Goal: Transaction & Acquisition: Purchase product/service

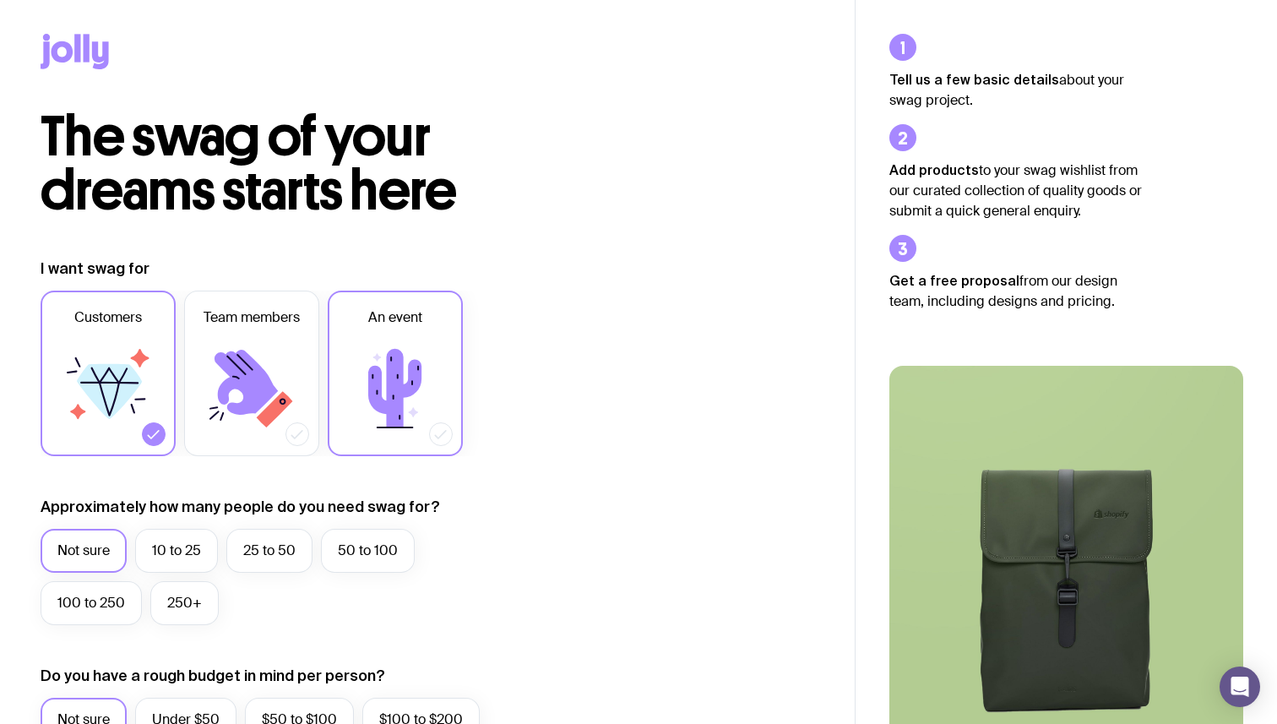
click at [394, 407] on icon at bounding box center [394, 388] width 53 height 79
click at [0, 0] on input "An event" at bounding box center [0, 0] width 0 height 0
click at [281, 407] on icon at bounding box center [275, 409] width 36 height 36
click at [0, 0] on input "Team members" at bounding box center [0, 0] width 0 height 0
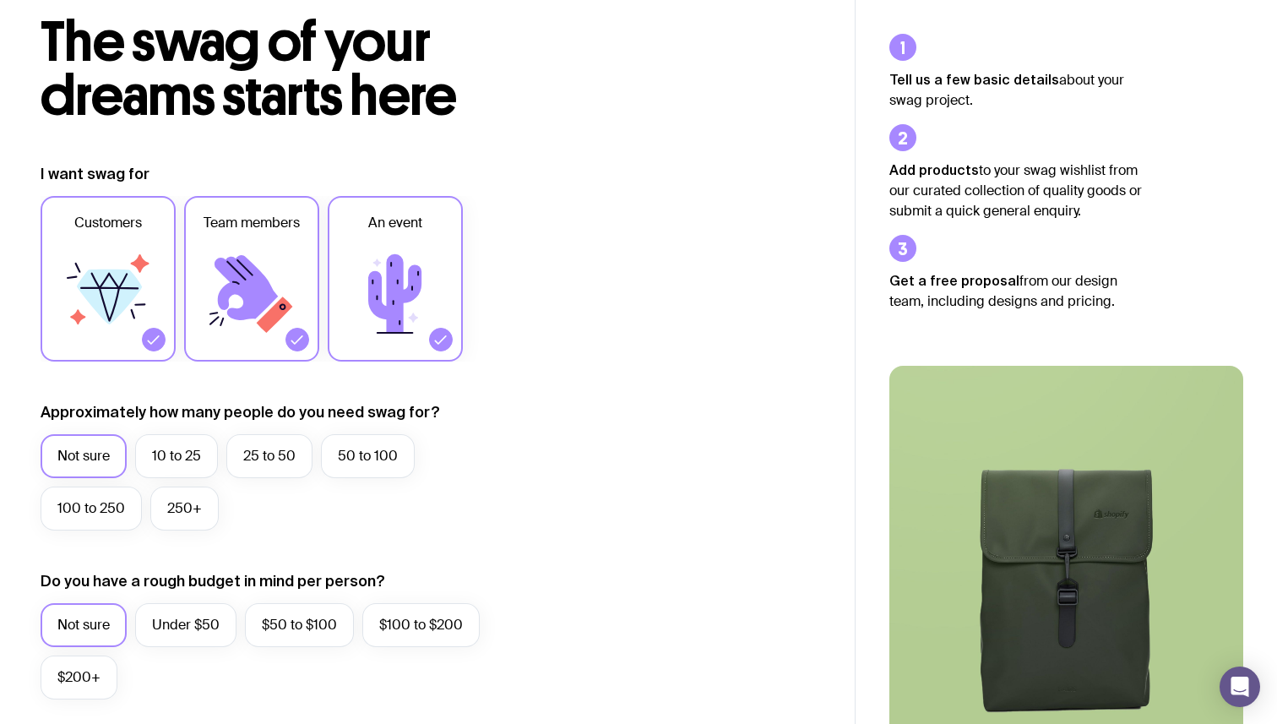
scroll to position [97, 0]
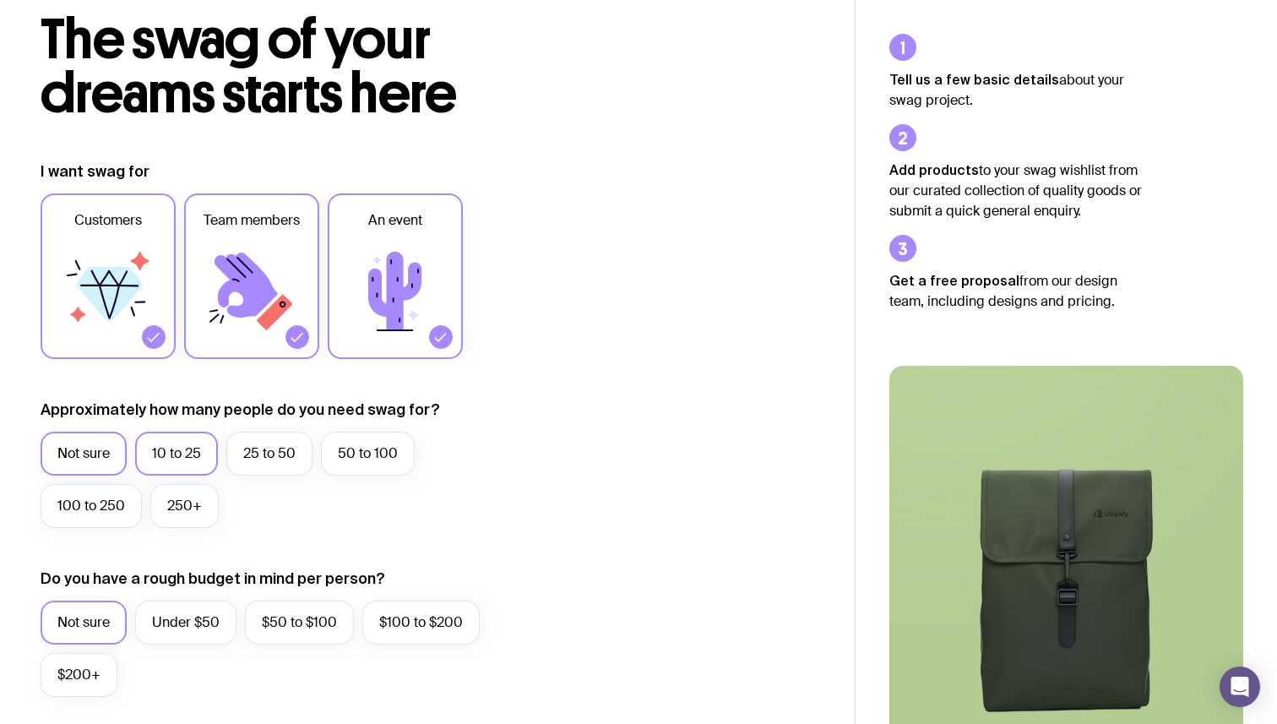
click at [194, 448] on label "10 to 25" at bounding box center [176, 454] width 83 height 44
click at [0, 0] on input "10 to 25" at bounding box center [0, 0] width 0 height 0
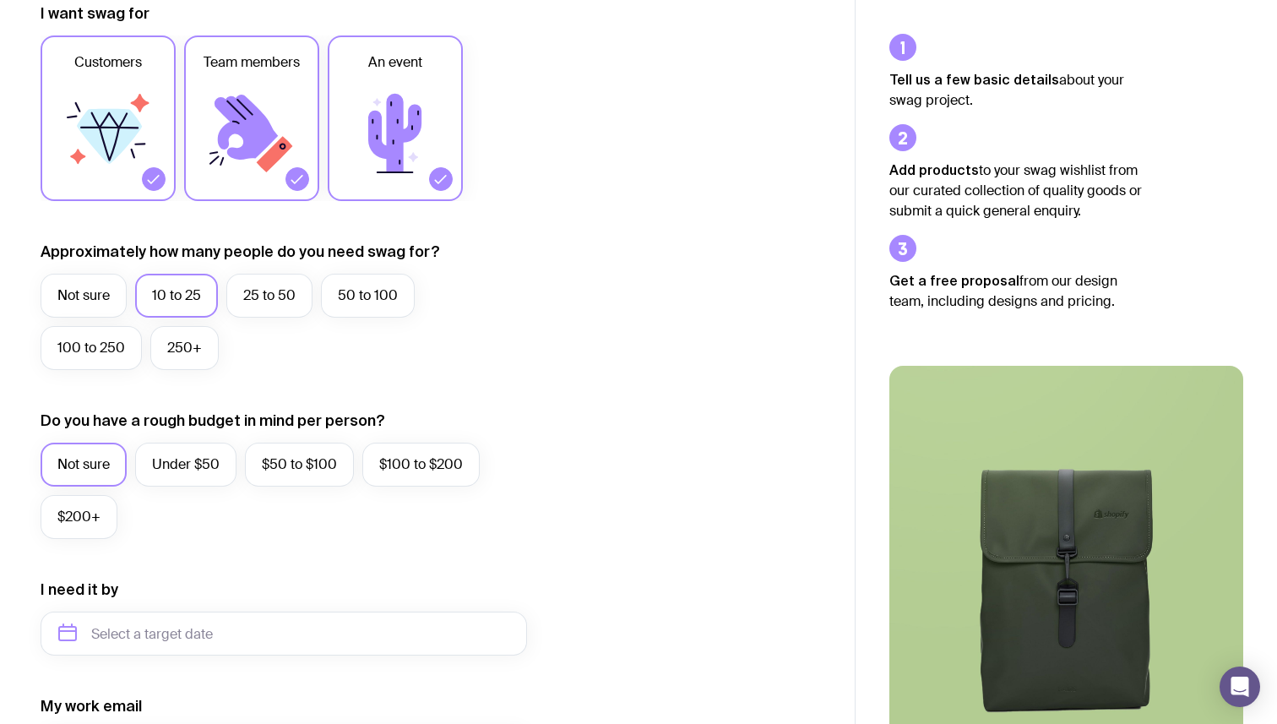
scroll to position [258, 0]
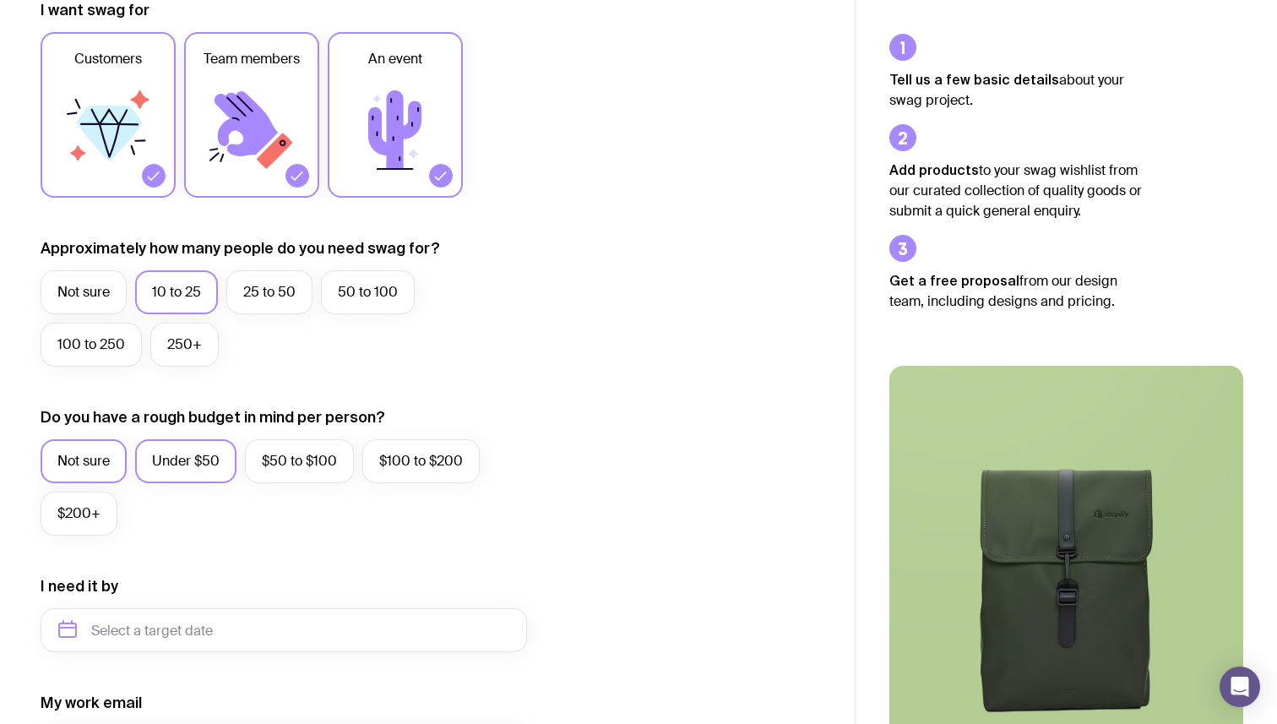
click at [212, 469] on label "Under $50" at bounding box center [185, 461] width 101 height 44
click at [0, 0] on input "Under $50" at bounding box center [0, 0] width 0 height 0
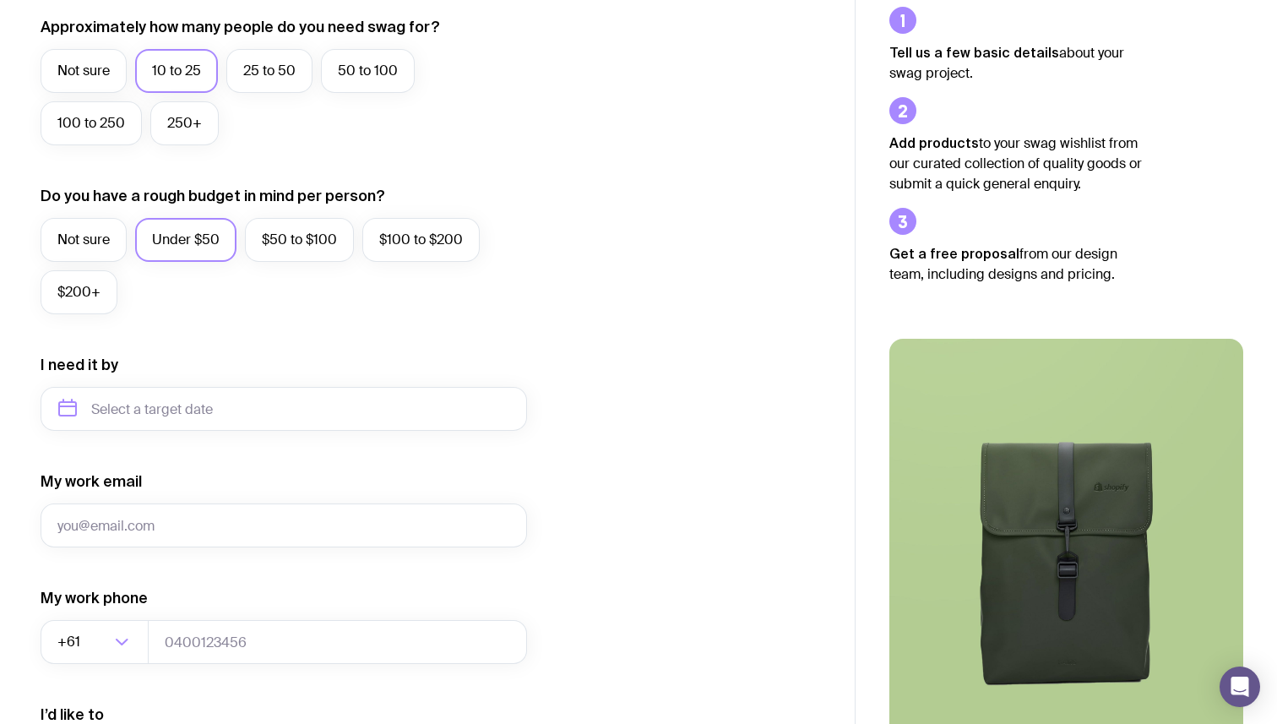
scroll to position [486, 0]
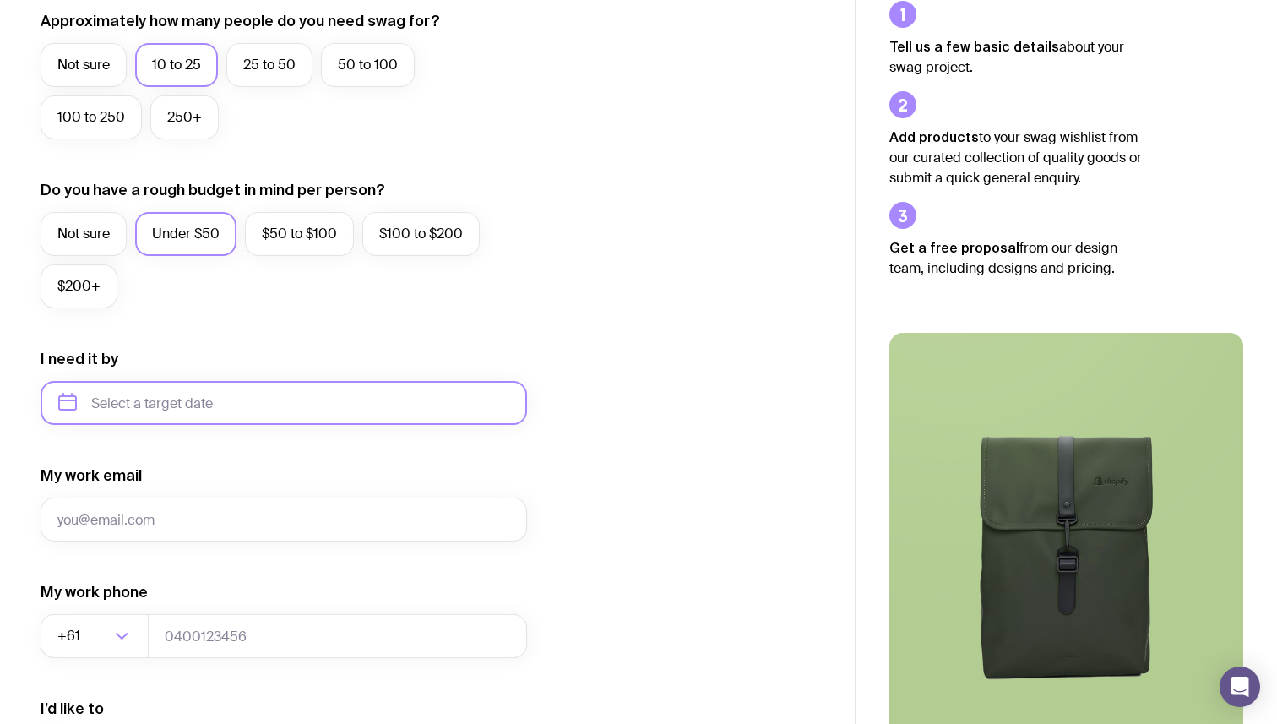
click at [166, 398] on input "text" at bounding box center [284, 403] width 487 height 44
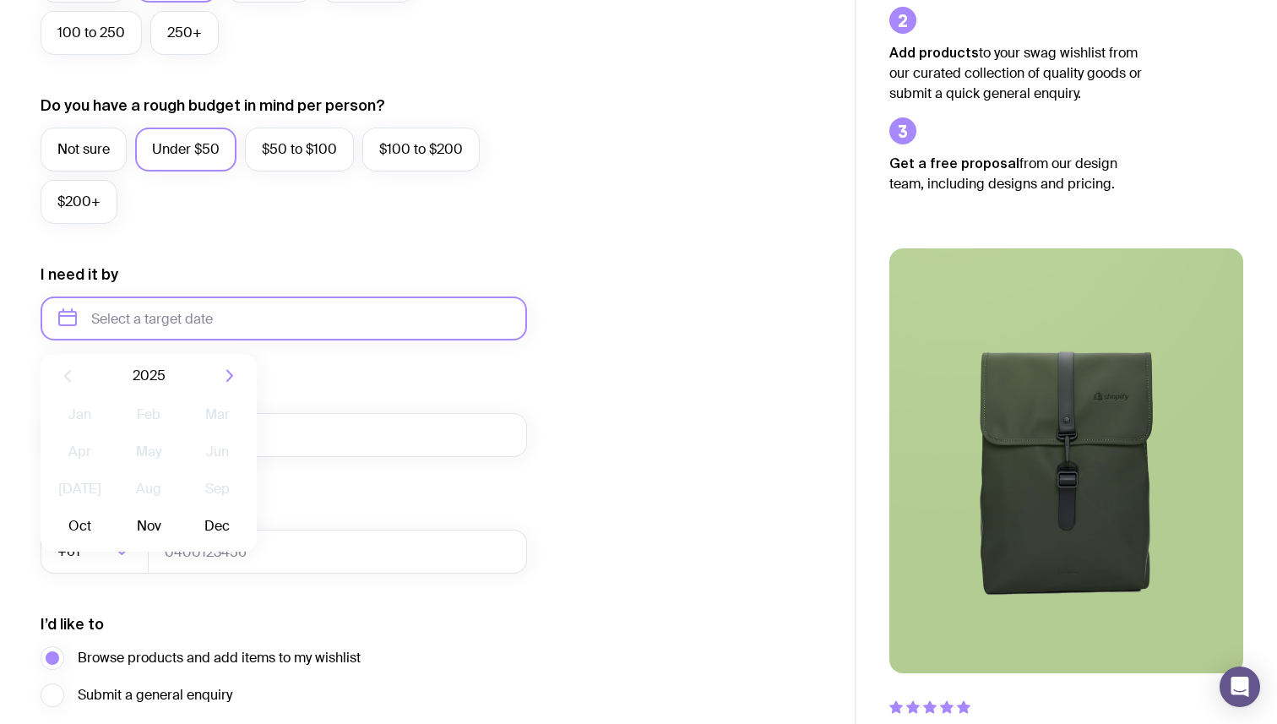
scroll to position [606, 0]
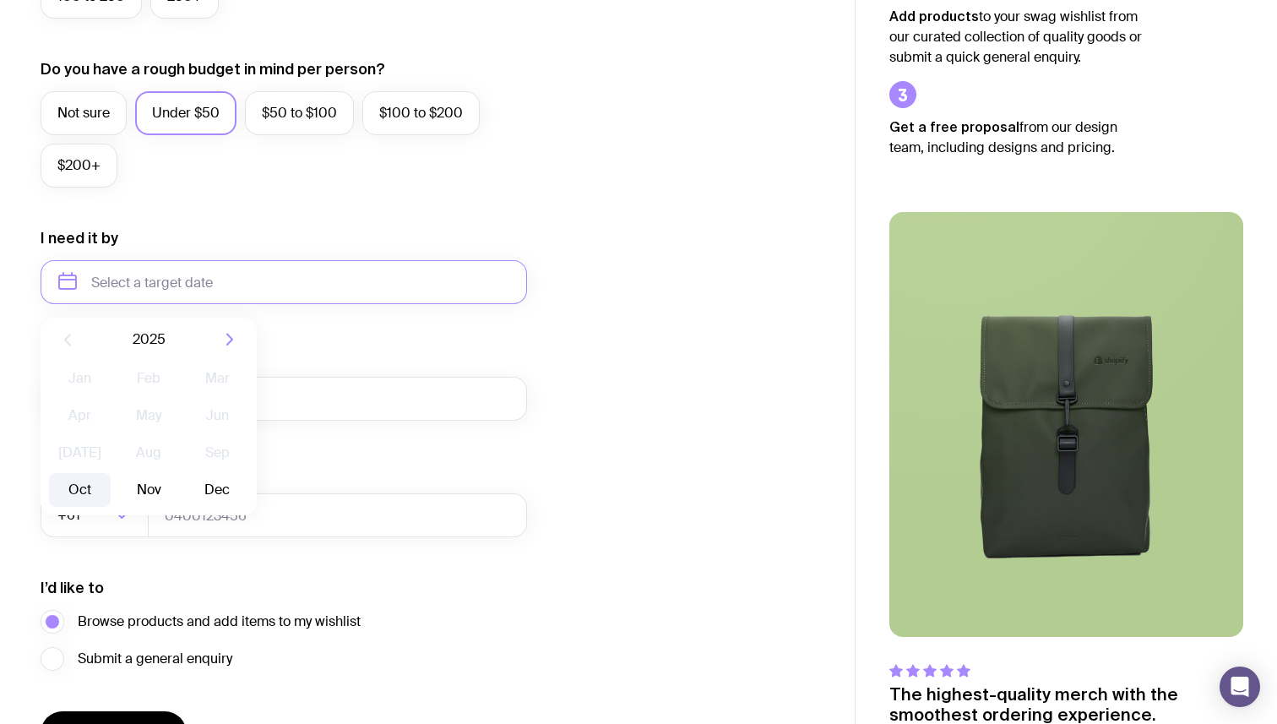
click at [90, 486] on button "Oct" at bounding box center [80, 490] width 62 height 34
type input "[DATE]"
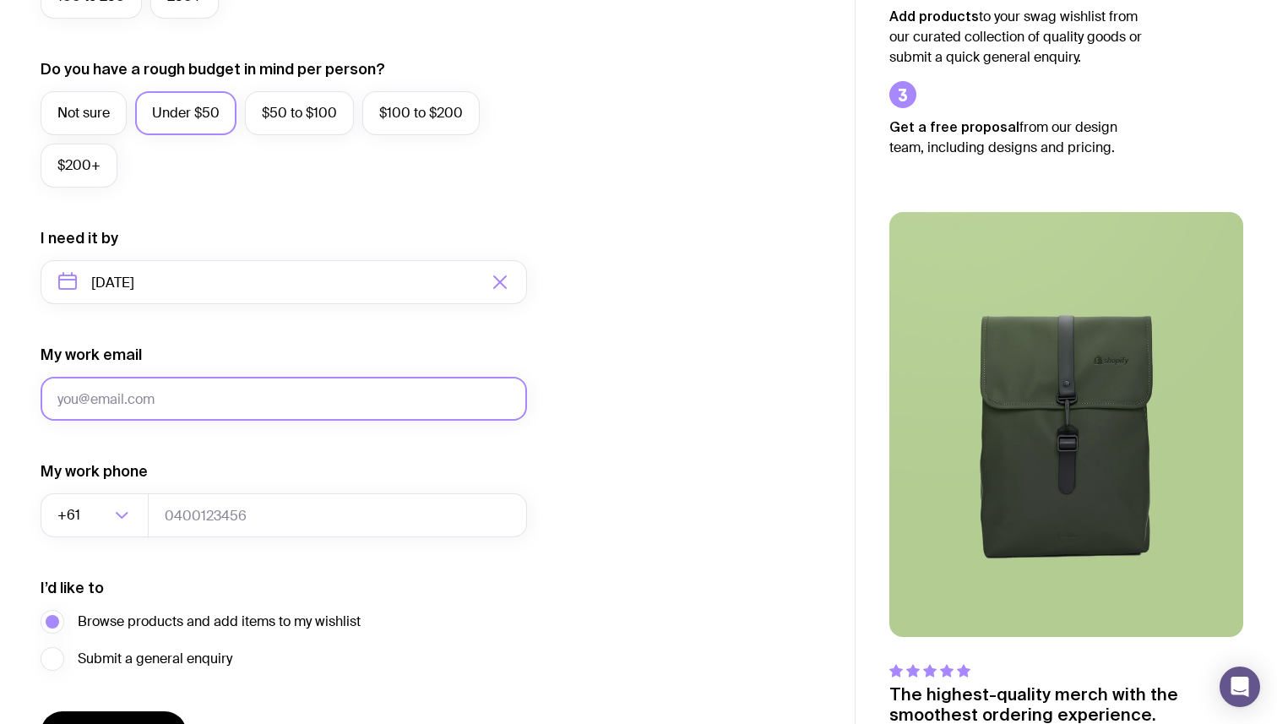
click at [122, 402] on input "My work email" at bounding box center [284, 399] width 487 height 44
type input "g"
type input "[EMAIL_ADDRESS][DOMAIN_NAME]"
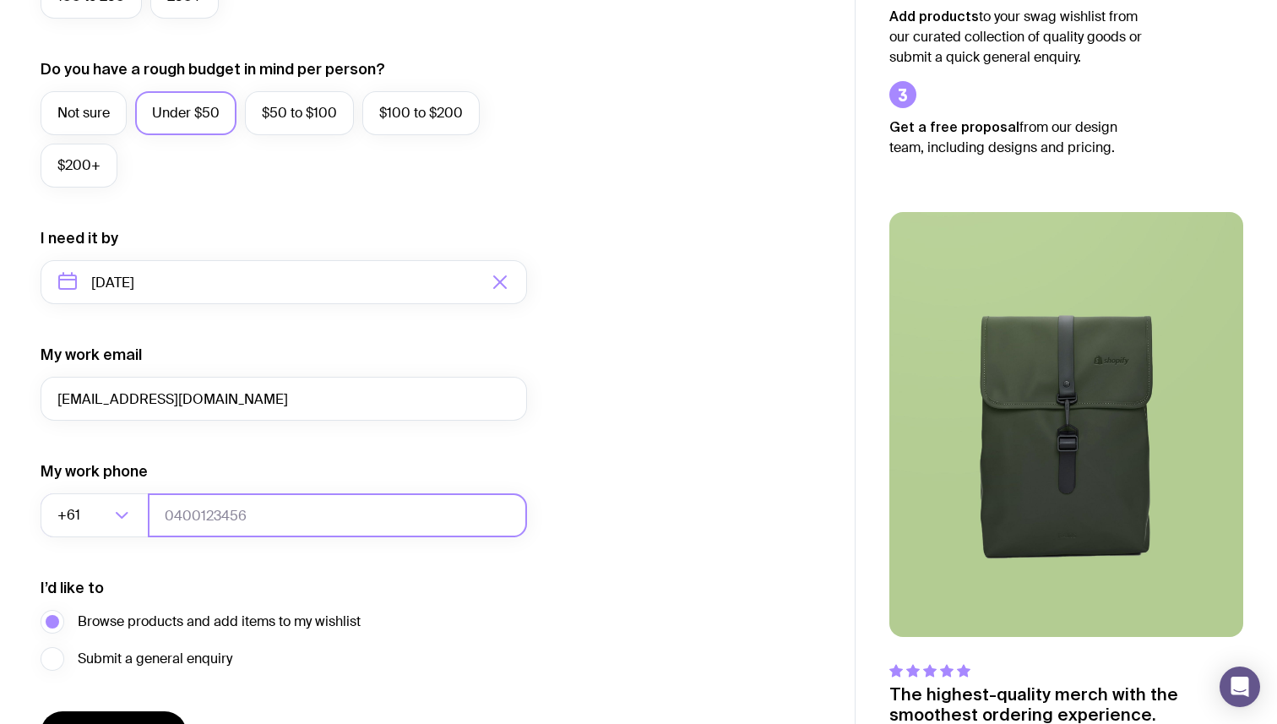
click at [191, 514] on input "tel" at bounding box center [337, 515] width 379 height 44
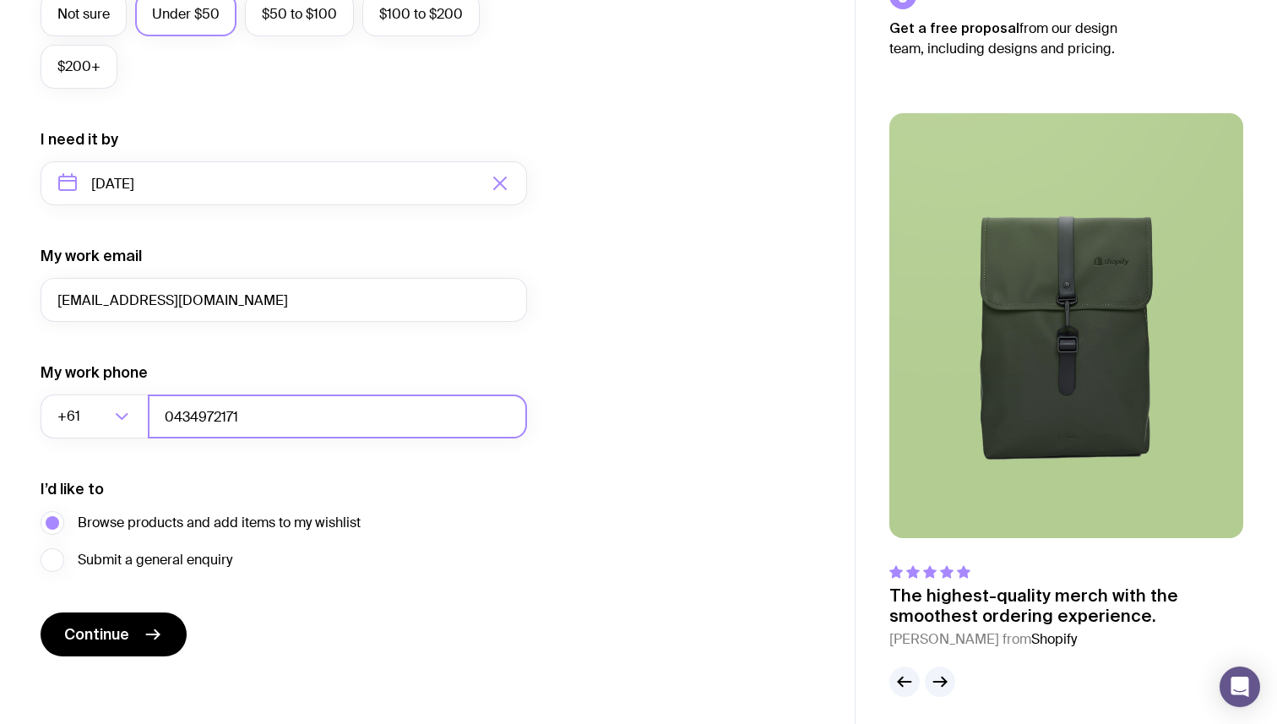
scroll to position [712, 0]
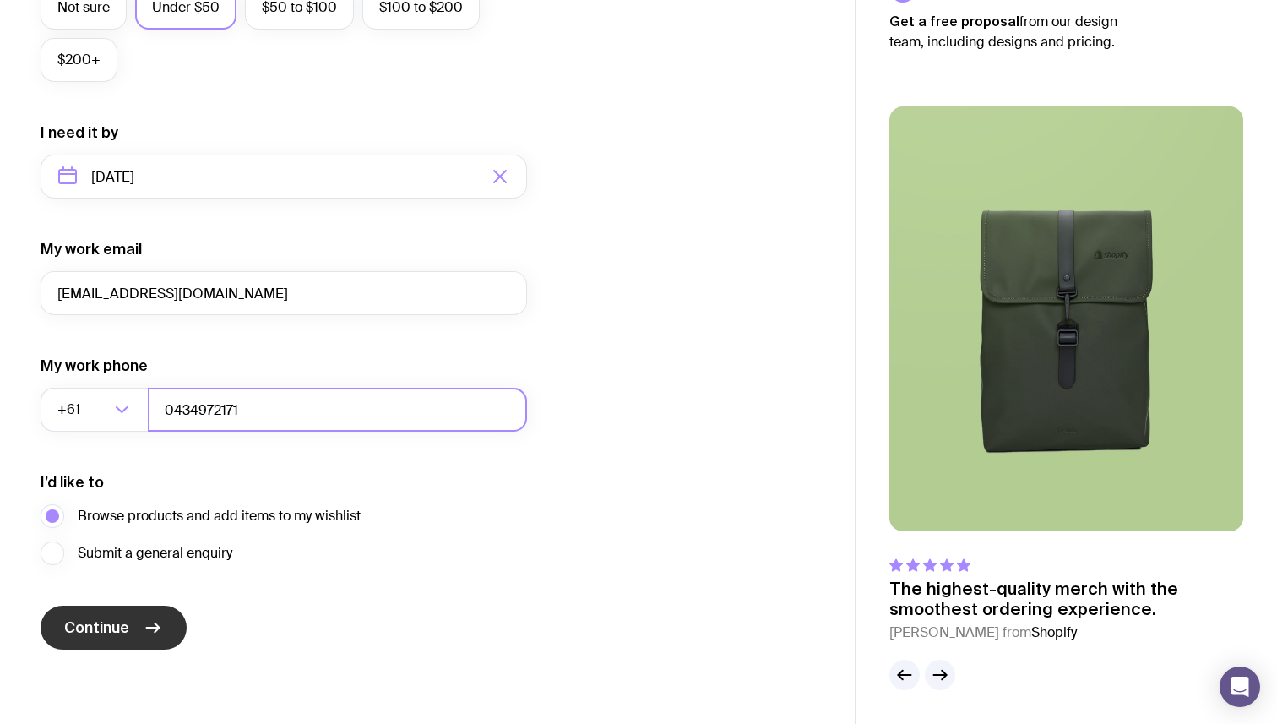
type input "0434972171"
click at [165, 622] on button "Continue" at bounding box center [114, 628] width 146 height 44
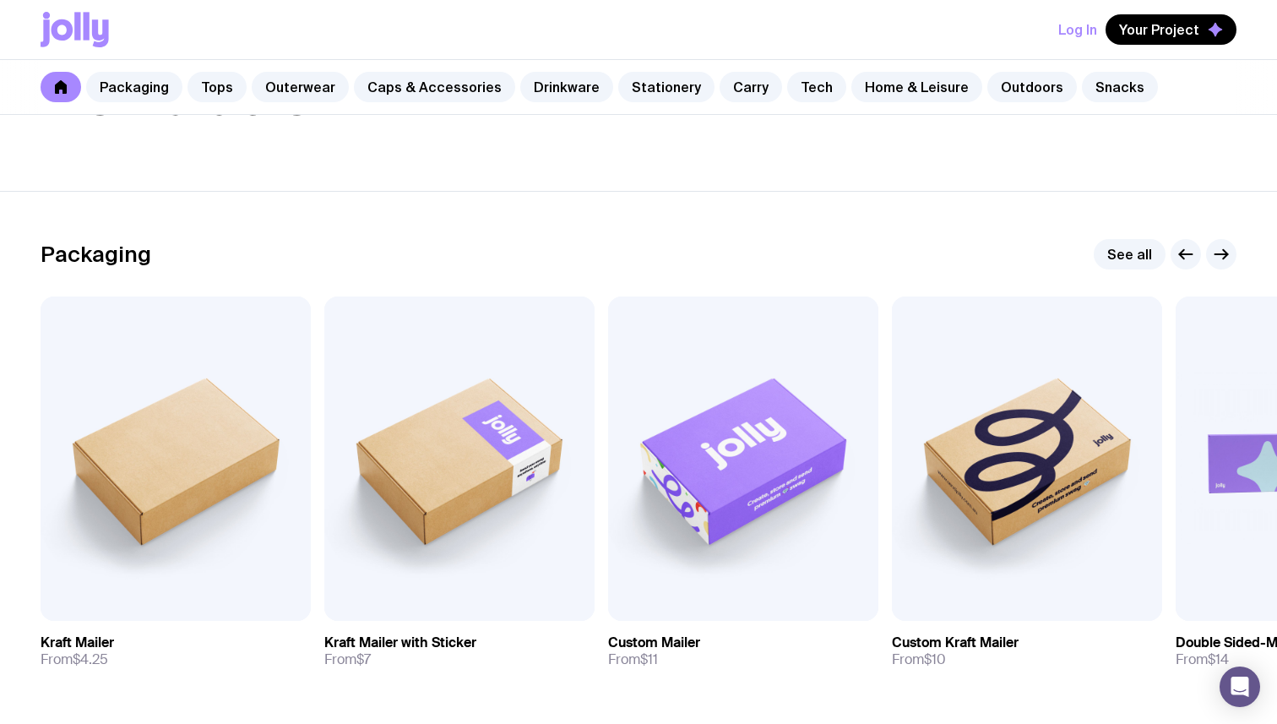
scroll to position [278, 0]
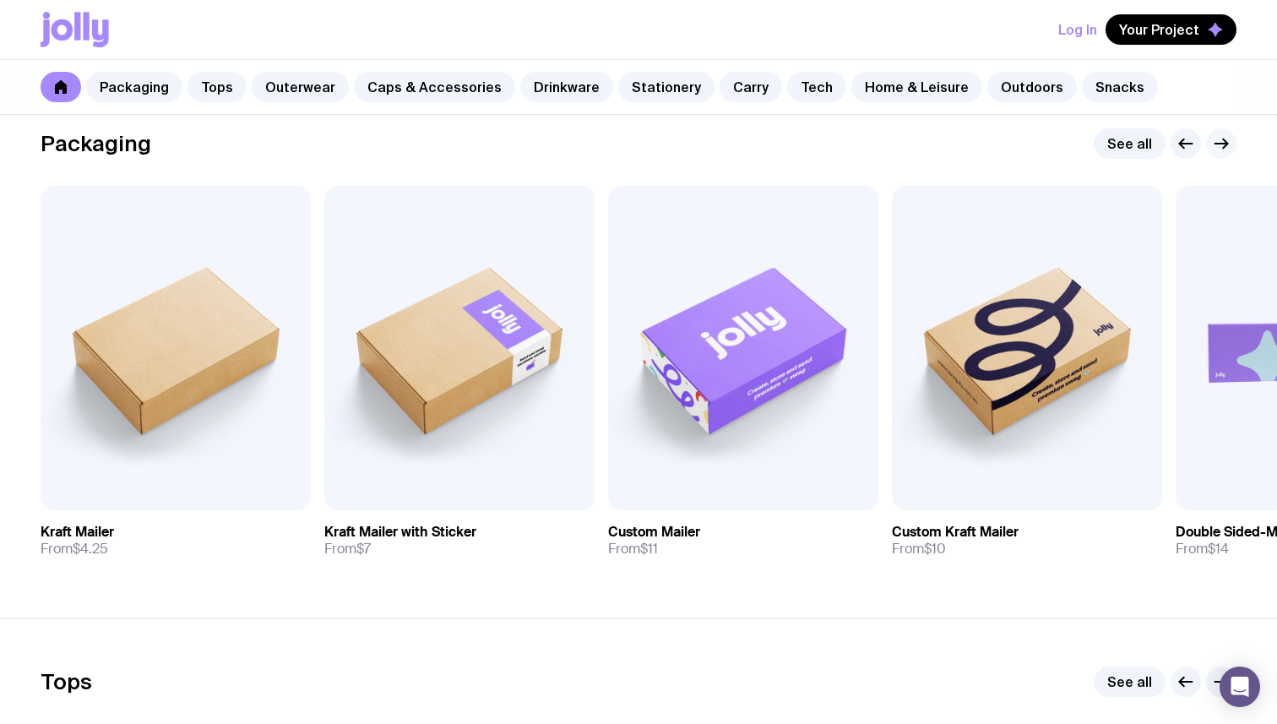
click at [1226, 149] on icon "button" at bounding box center [1221, 143] width 20 height 20
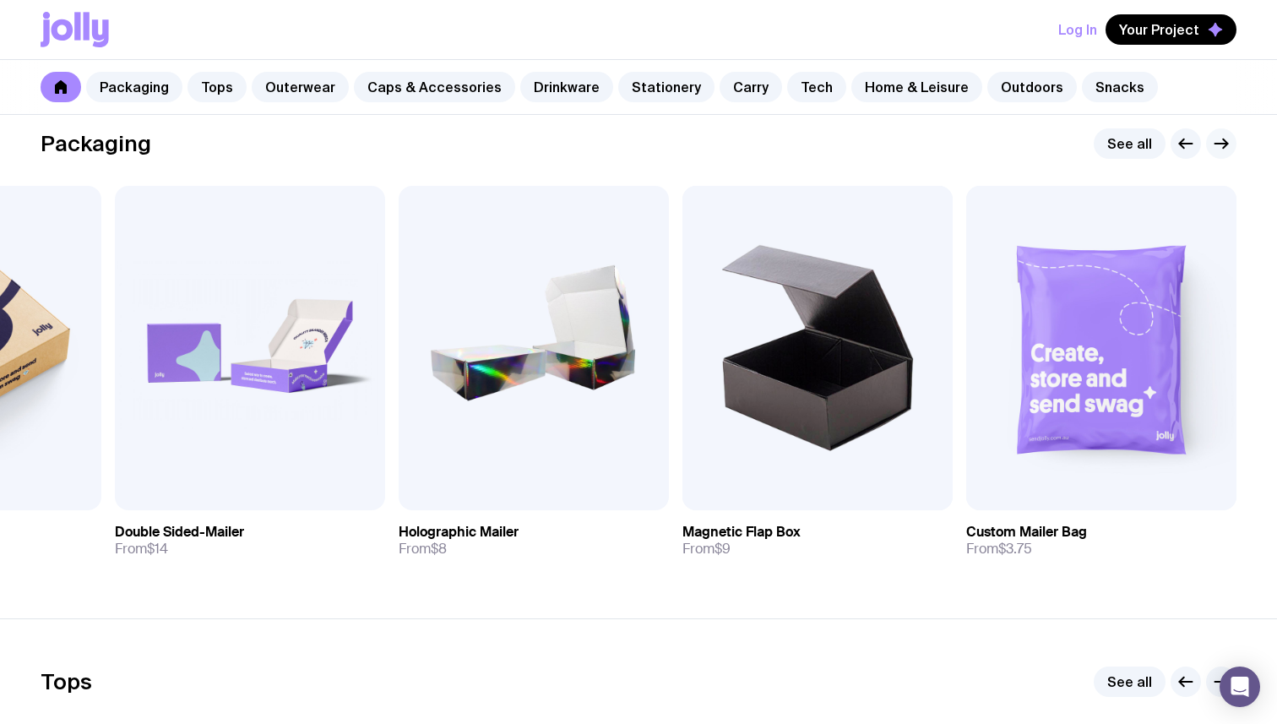
click at [1225, 146] on icon "button" at bounding box center [1225, 143] width 4 height 9
click at [1222, 135] on icon "button" at bounding box center [1221, 143] width 20 height 20
click at [226, 79] on link "Tops" at bounding box center [217, 87] width 59 height 30
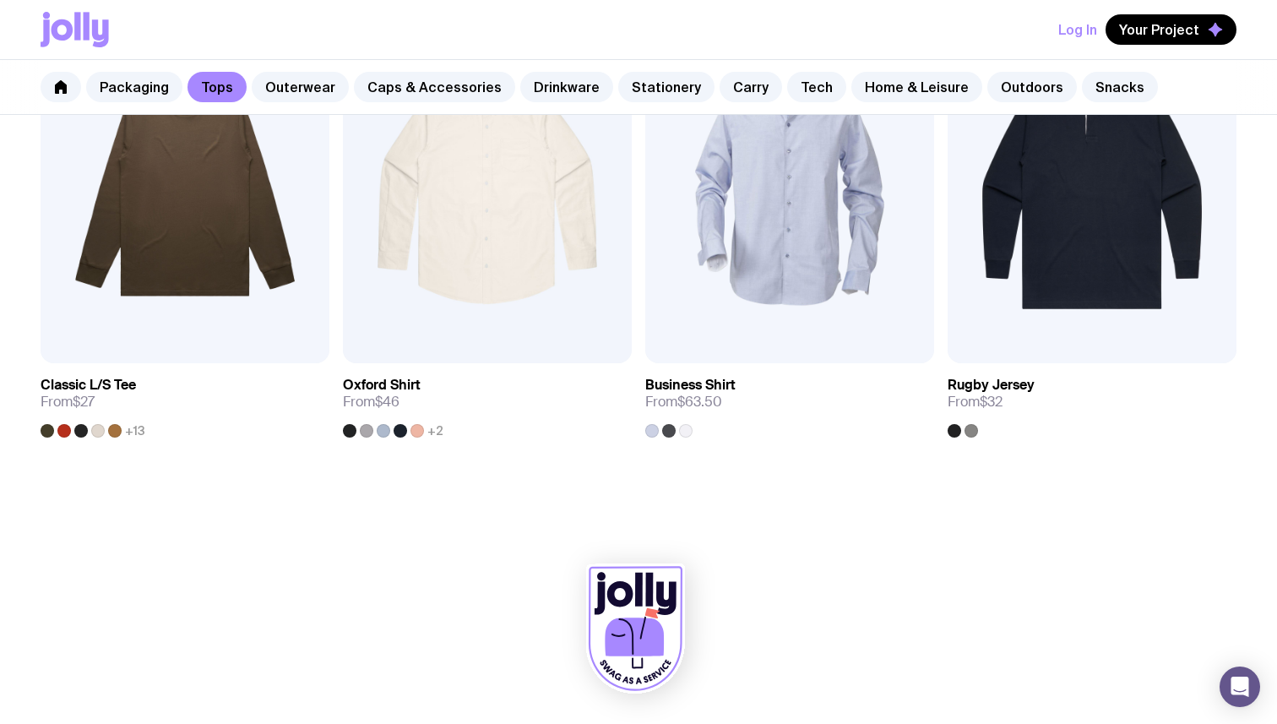
scroll to position [1849, 0]
click at [291, 80] on link "Outerwear" at bounding box center [300, 87] width 97 height 30
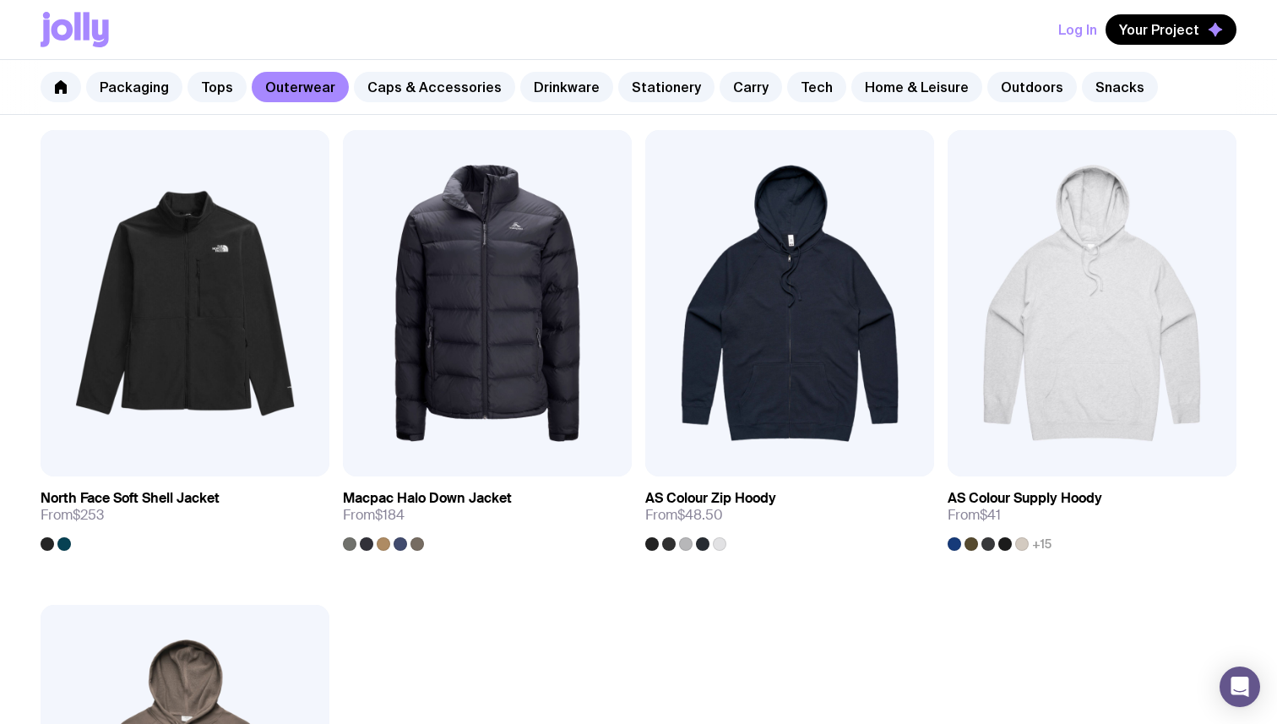
scroll to position [2210, 0]
click at [1183, 446] on link "View" at bounding box center [1190, 445] width 57 height 30
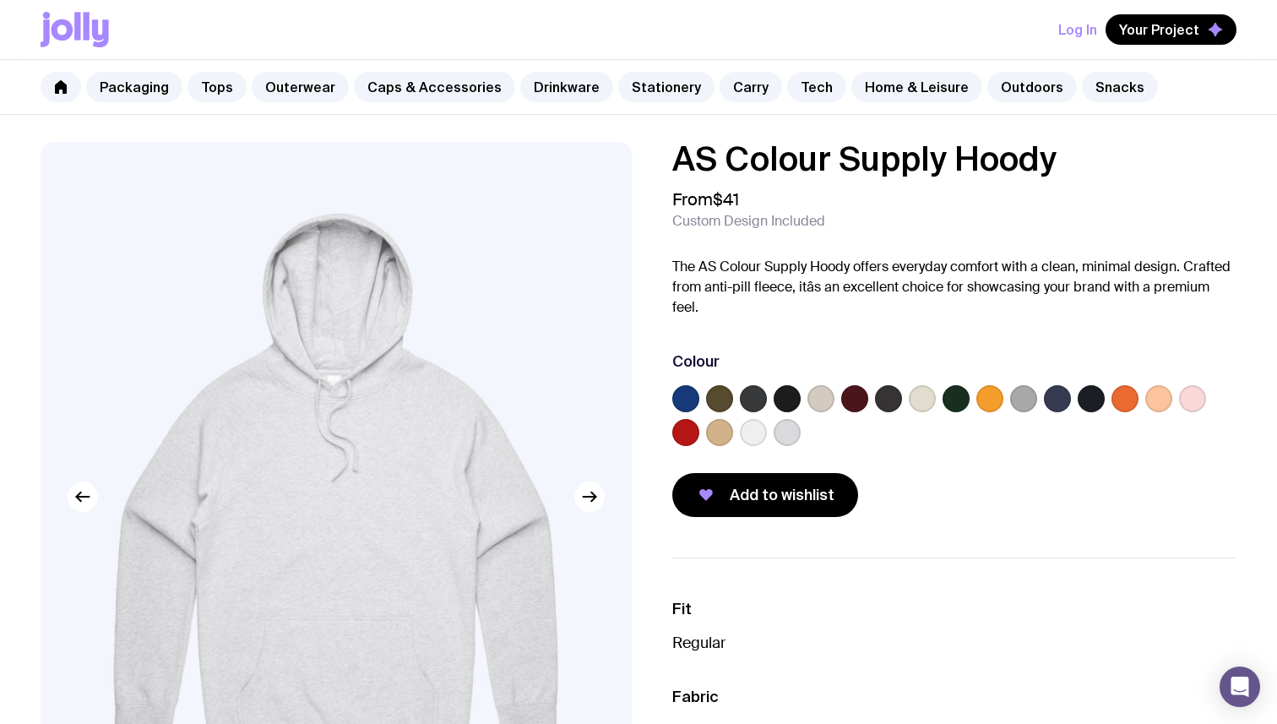
click at [1196, 395] on label at bounding box center [1192, 398] width 27 height 27
click at [0, 0] on input "radio" at bounding box center [0, 0] width 0 height 0
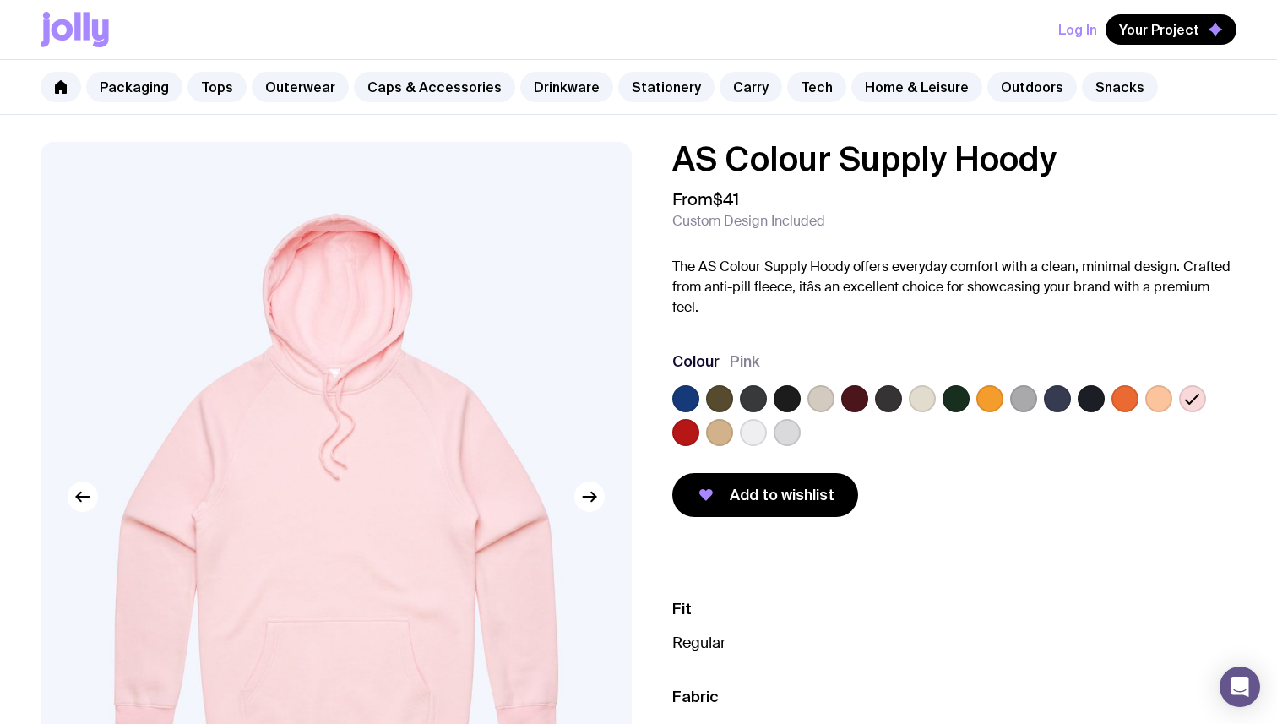
click at [753, 429] on label at bounding box center [753, 432] width 27 height 27
click at [0, 0] on input "radio" at bounding box center [0, 0] width 0 height 0
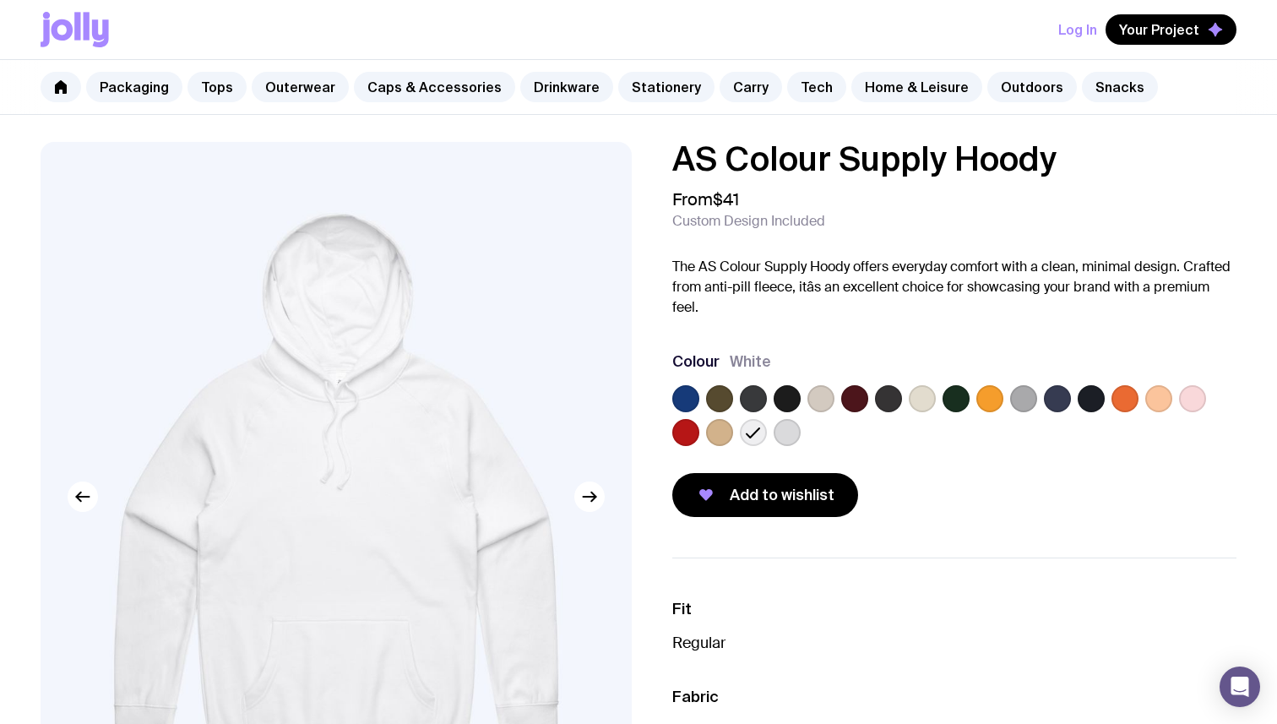
click at [723, 432] on label at bounding box center [719, 432] width 27 height 27
click at [0, 0] on input "radio" at bounding box center [0, 0] width 0 height 0
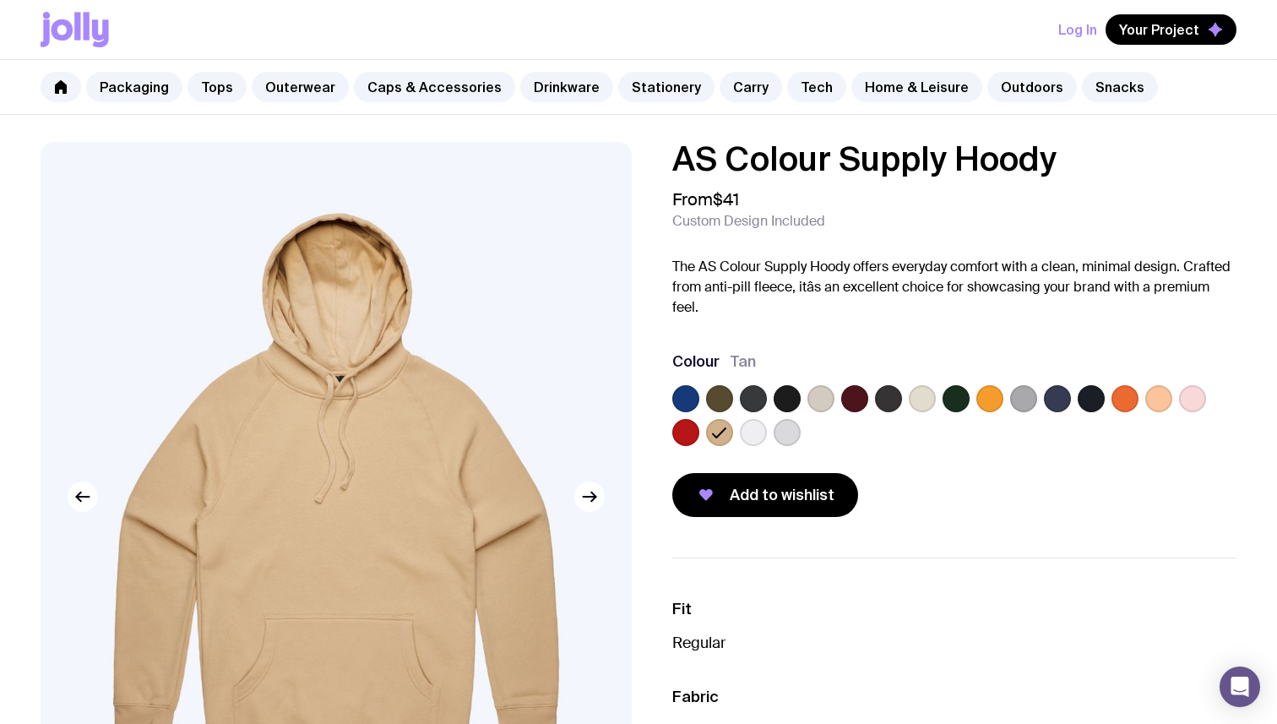
click at [682, 430] on label at bounding box center [685, 432] width 27 height 27
click at [0, 0] on input "radio" at bounding box center [0, 0] width 0 height 0
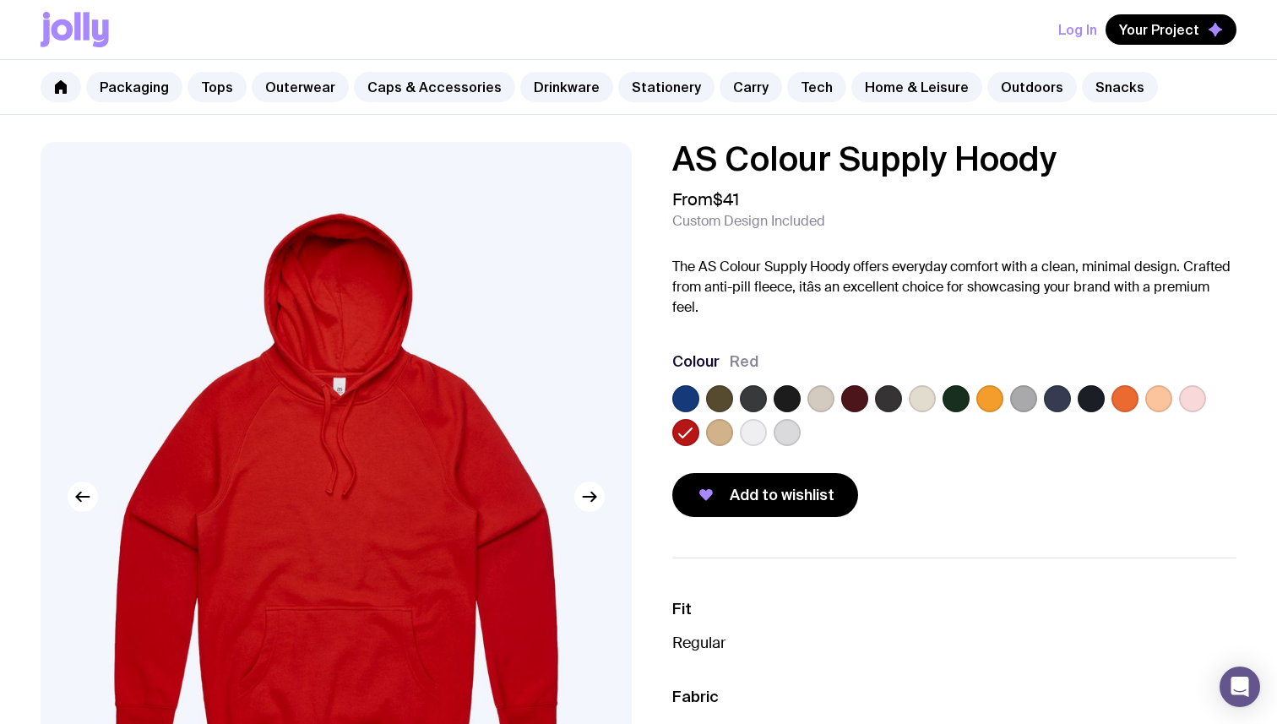
click at [719, 401] on label at bounding box center [719, 398] width 27 height 27
click at [0, 0] on input "radio" at bounding box center [0, 0] width 0 height 0
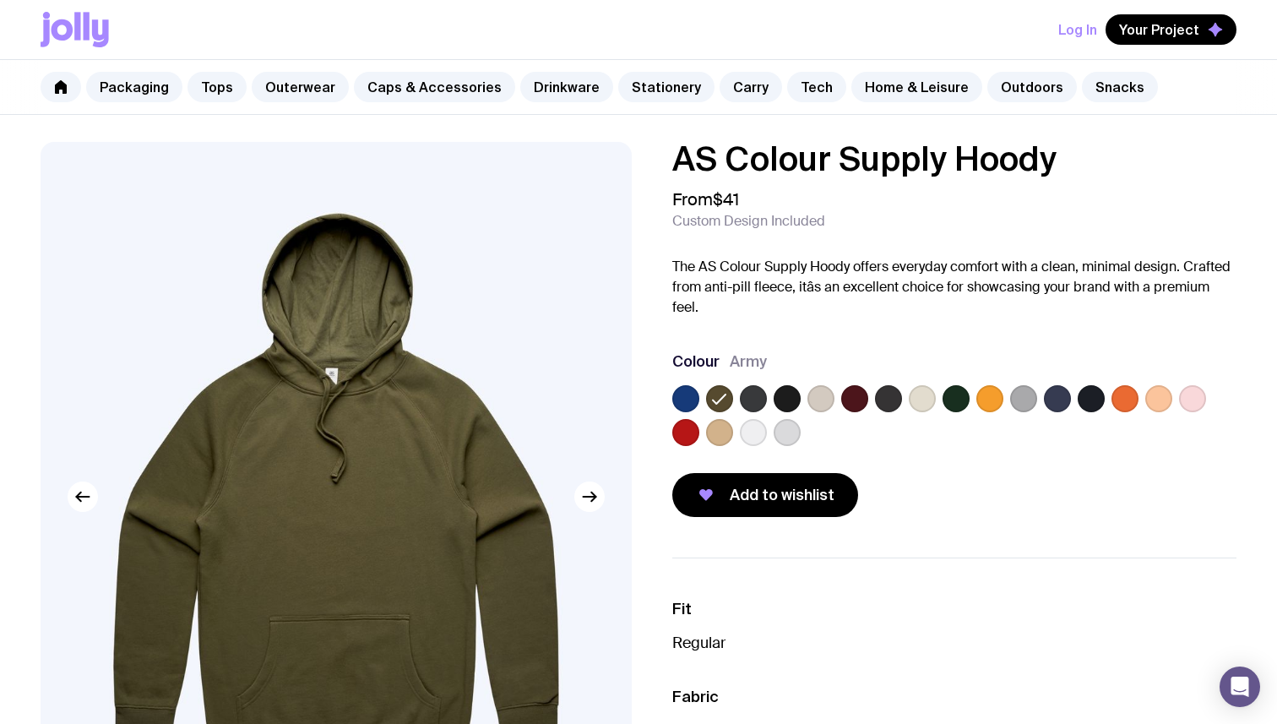
click at [753, 405] on label at bounding box center [753, 398] width 27 height 27
click at [0, 0] on input "radio" at bounding box center [0, 0] width 0 height 0
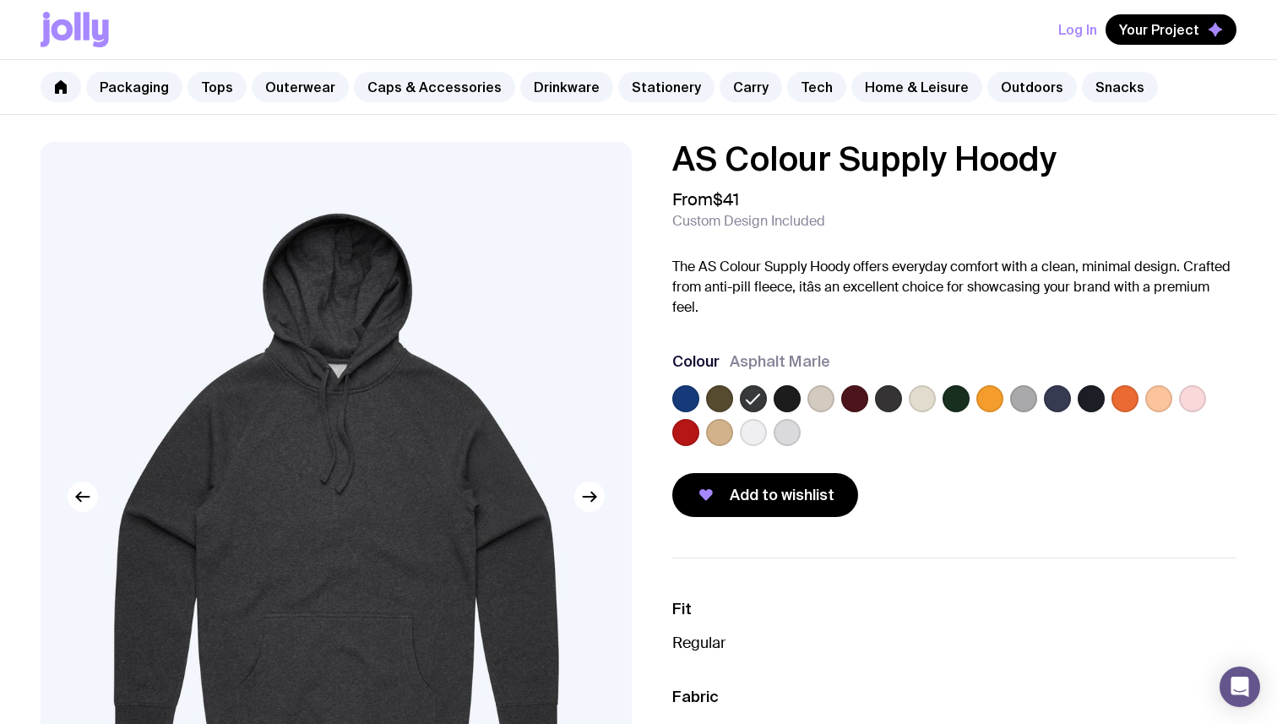
click at [817, 400] on label at bounding box center [820, 398] width 27 height 27
click at [0, 0] on input "radio" at bounding box center [0, 0] width 0 height 0
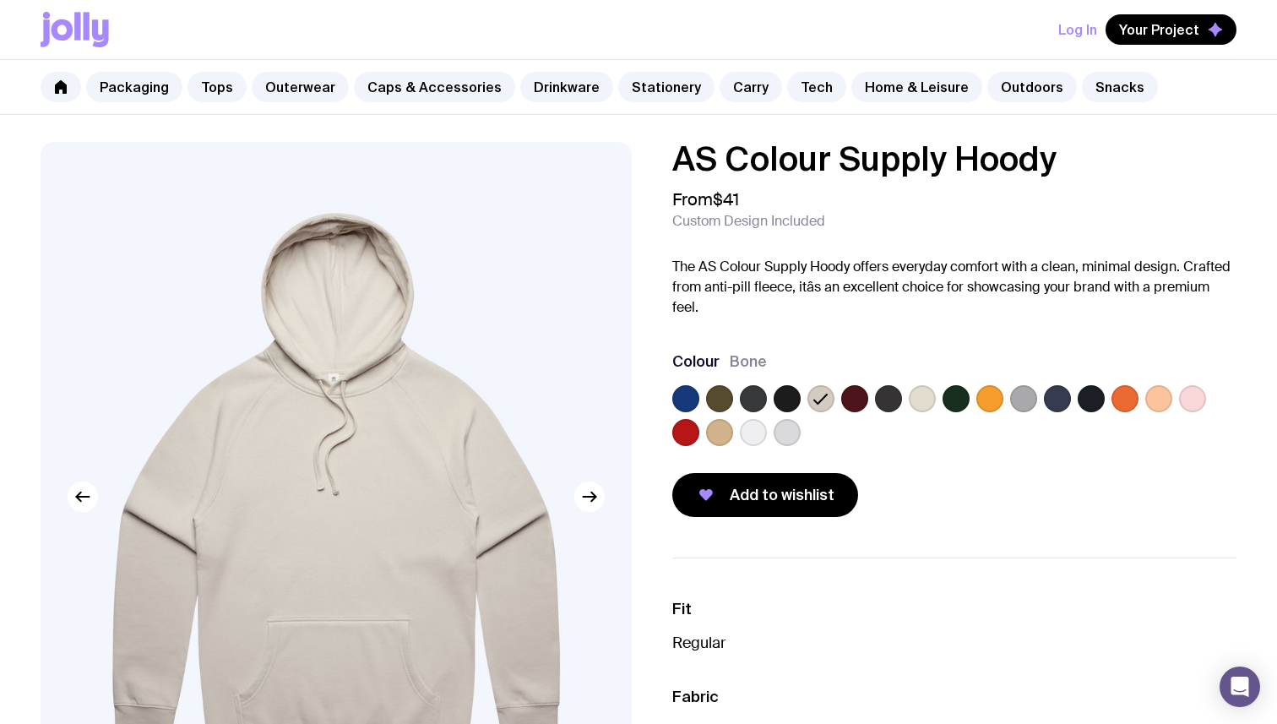
click at [860, 398] on label at bounding box center [854, 398] width 27 height 27
click at [0, 0] on input "radio" at bounding box center [0, 0] width 0 height 0
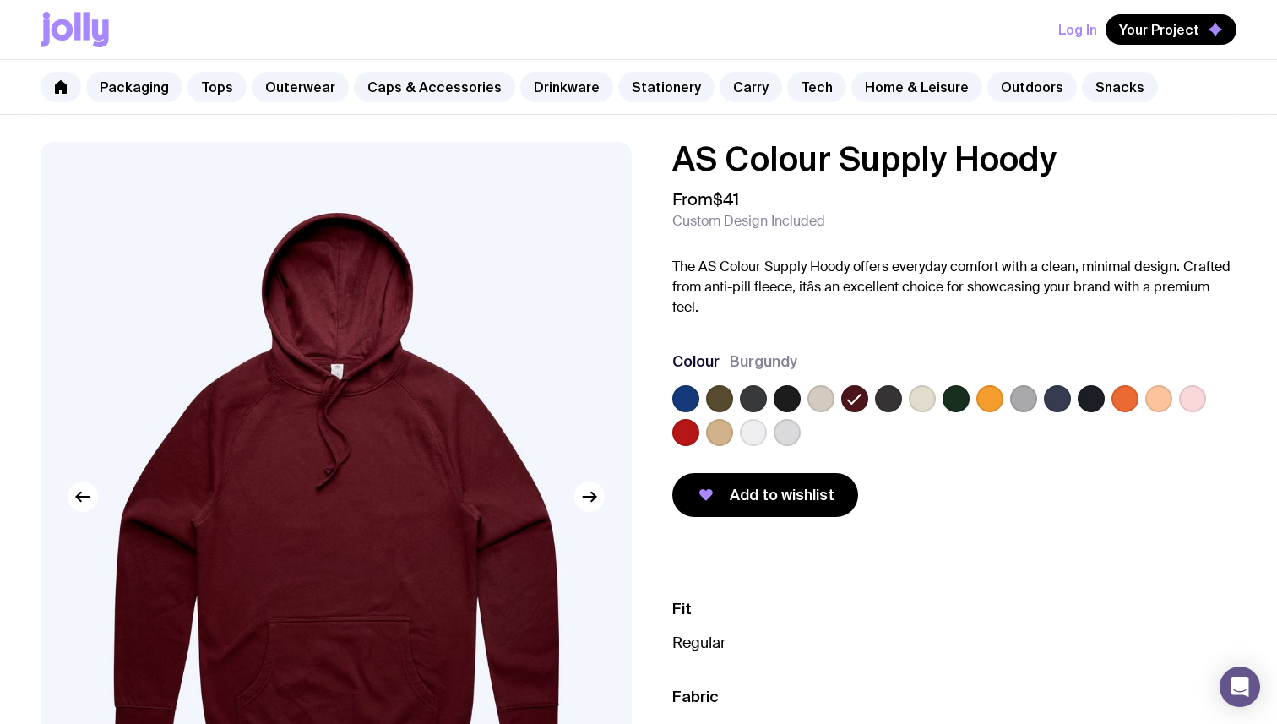
click at [890, 400] on label at bounding box center [888, 398] width 27 height 27
click at [0, 0] on input "radio" at bounding box center [0, 0] width 0 height 0
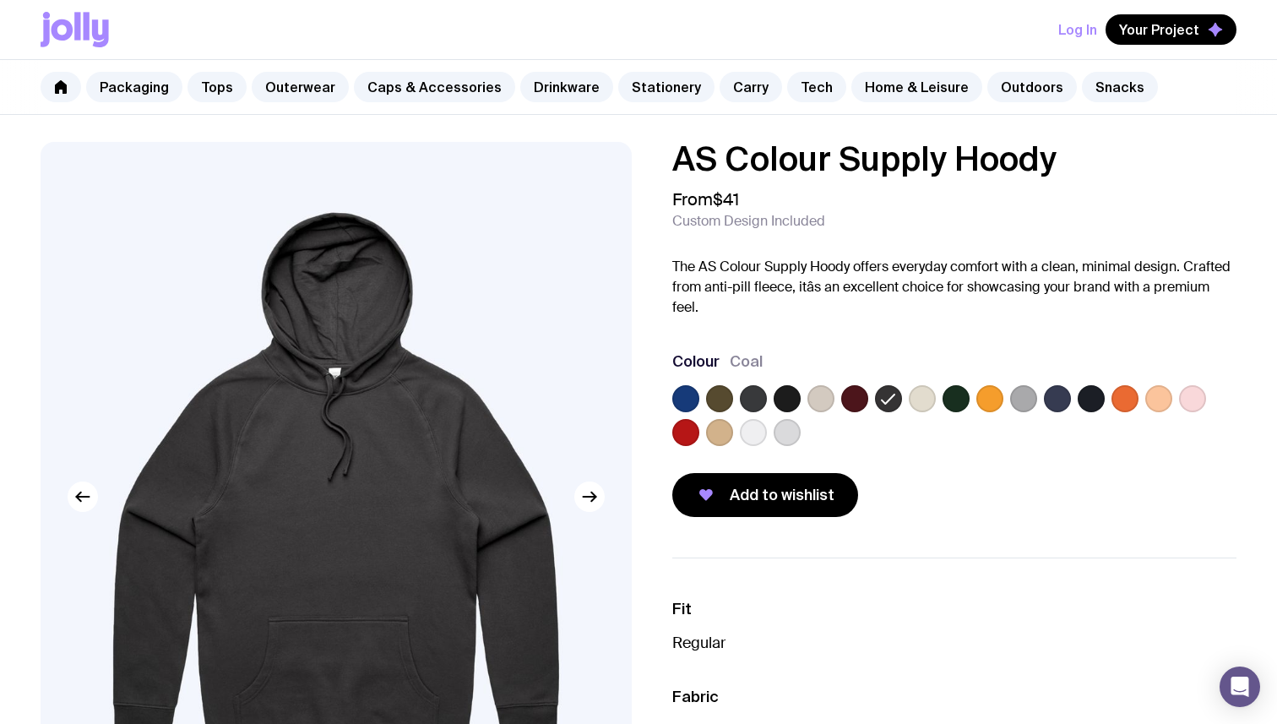
click at [962, 402] on label at bounding box center [956, 398] width 27 height 27
click at [0, 0] on input "radio" at bounding box center [0, 0] width 0 height 0
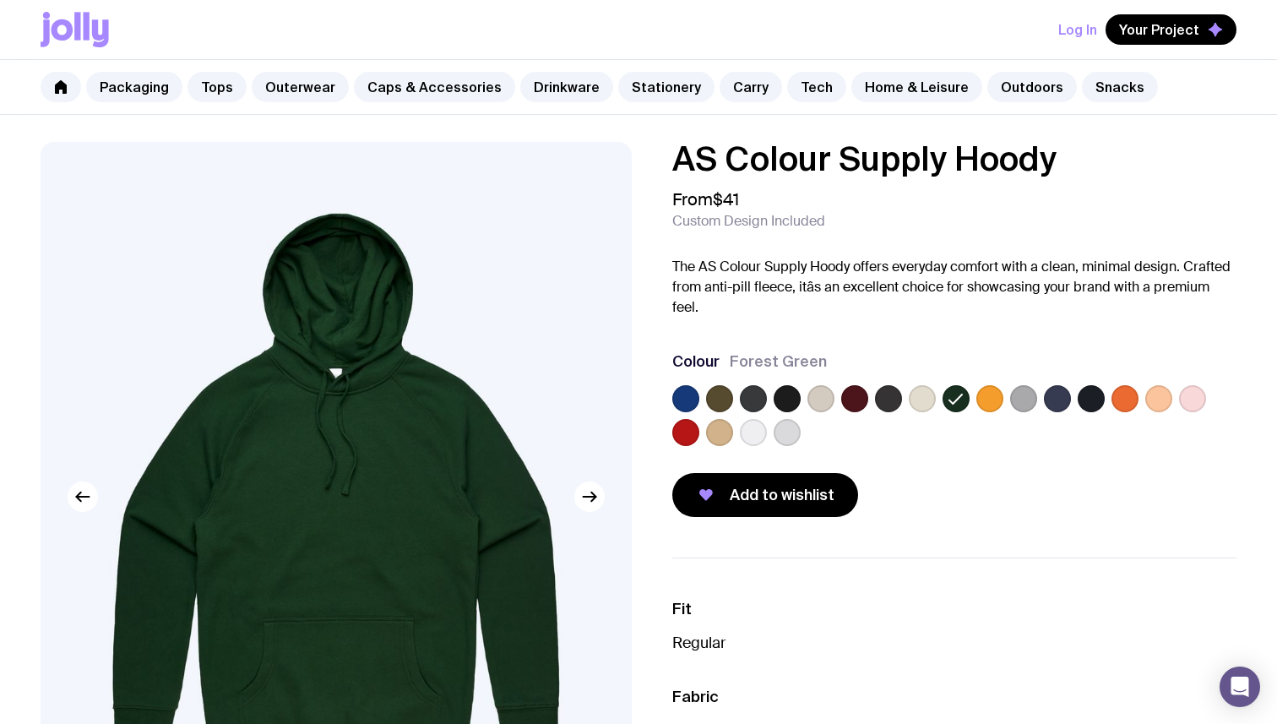
click at [992, 405] on label at bounding box center [989, 398] width 27 height 27
click at [0, 0] on input "radio" at bounding box center [0, 0] width 0 height 0
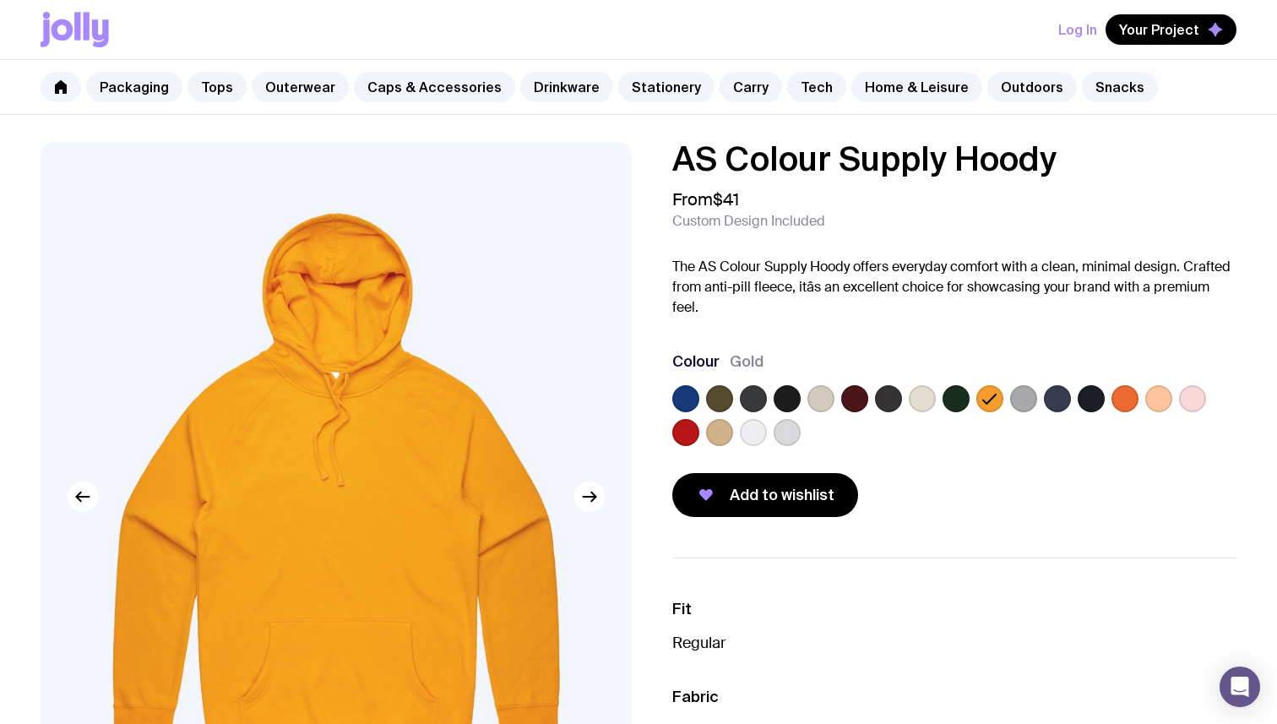
click at [968, 400] on label at bounding box center [956, 398] width 27 height 27
click at [0, 0] on input "radio" at bounding box center [0, 0] width 0 height 0
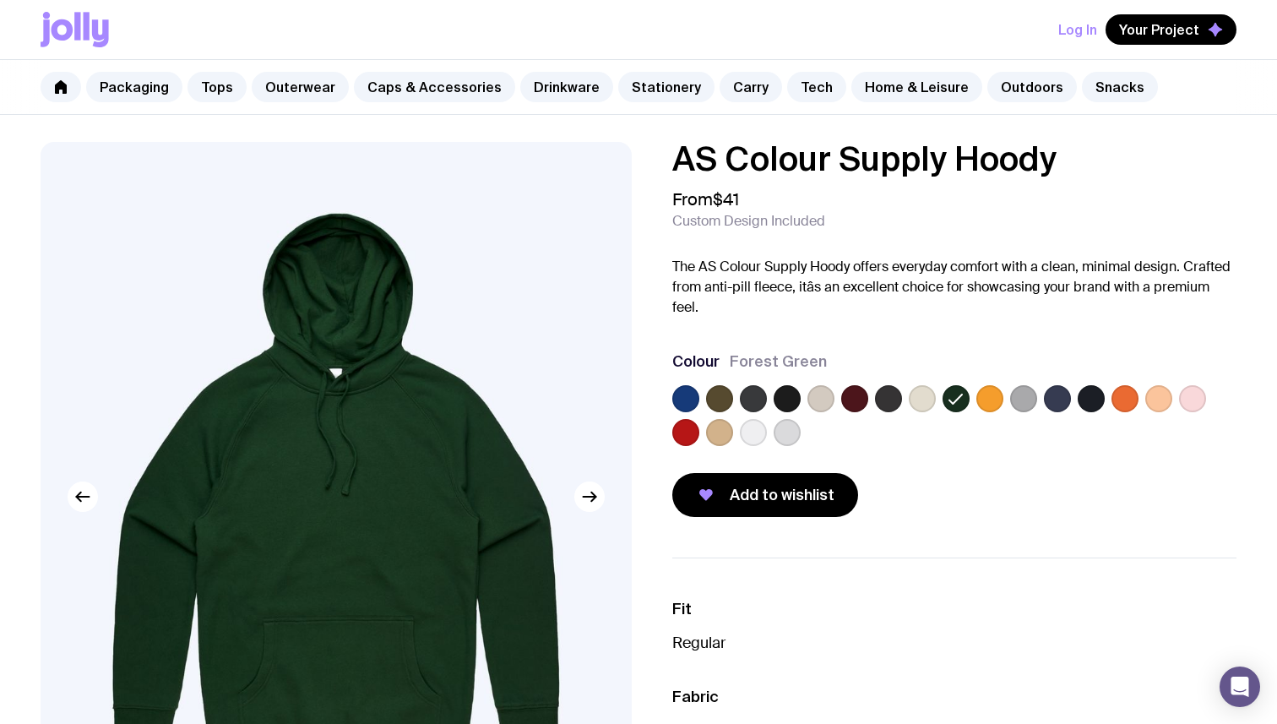
click at [927, 390] on label at bounding box center [922, 398] width 27 height 27
click at [0, 0] on input "radio" at bounding box center [0, 0] width 0 height 0
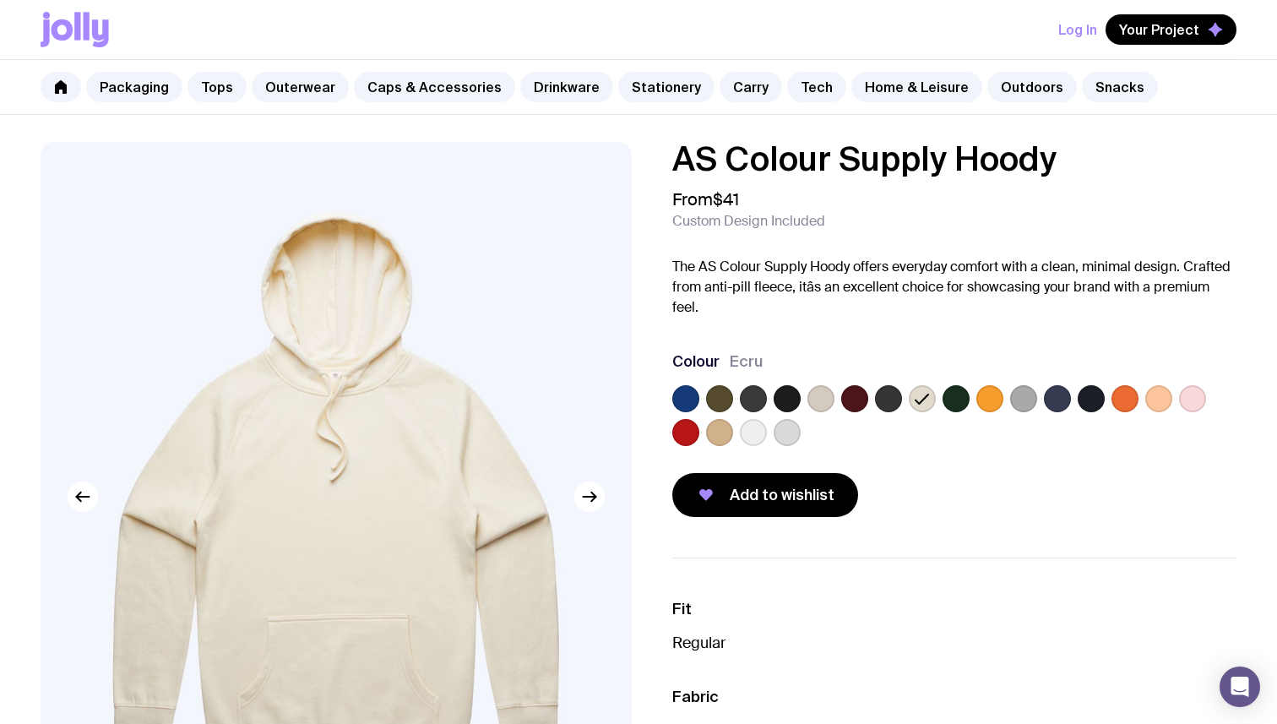
click at [959, 392] on label at bounding box center [956, 398] width 27 height 27
click at [0, 0] on input "radio" at bounding box center [0, 0] width 0 height 0
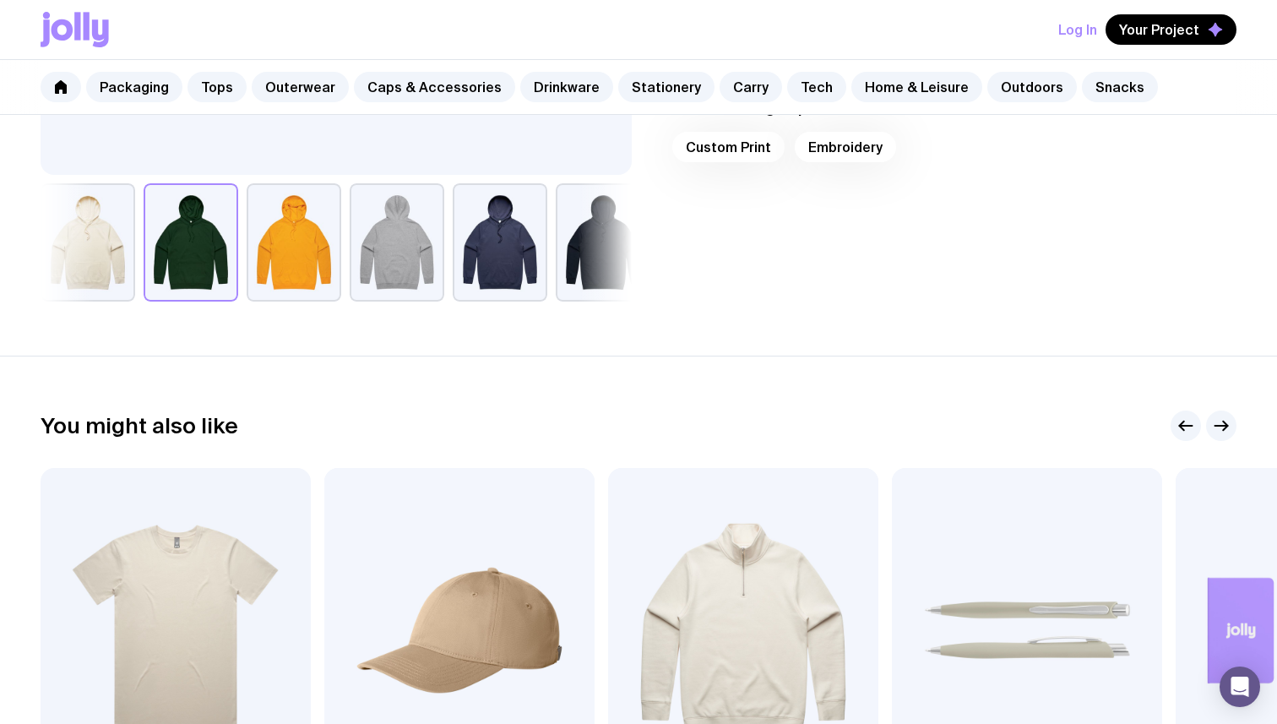
scroll to position [620, 0]
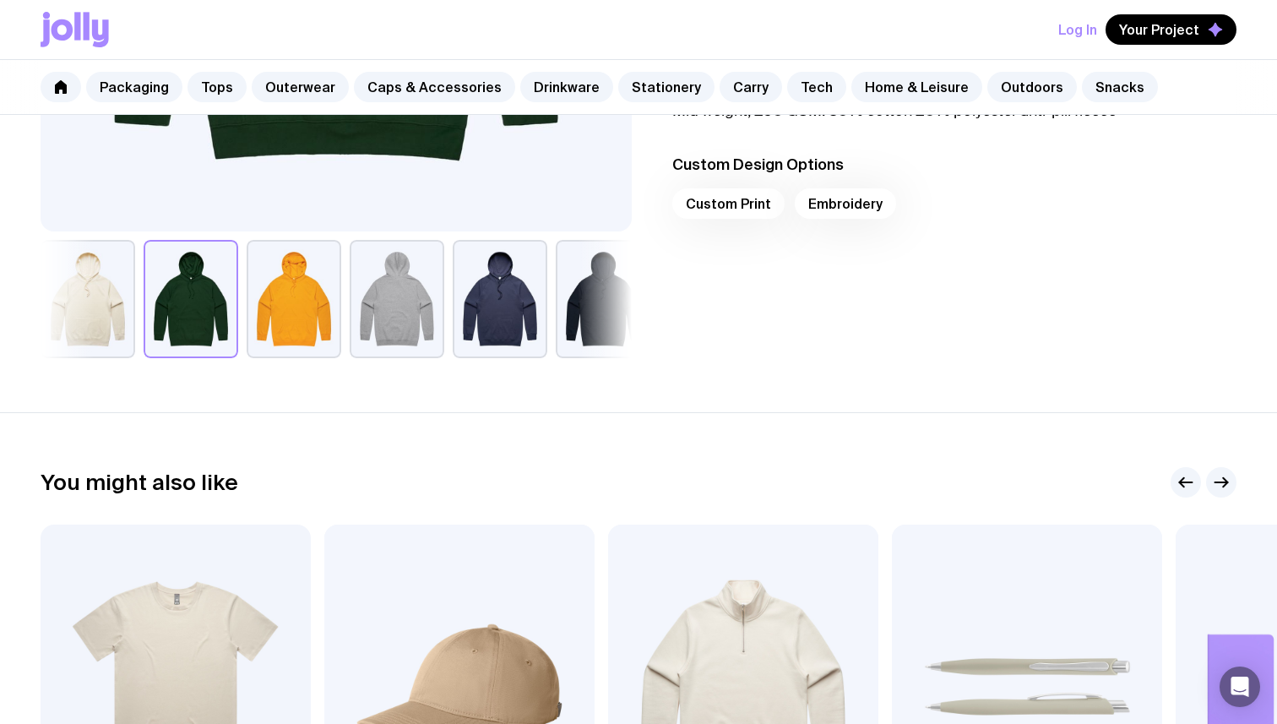
click at [747, 212] on div "Custom Print Embroidery" at bounding box center [954, 208] width 564 height 41
click at [739, 206] on div "Custom Print Embroidery" at bounding box center [954, 208] width 564 height 41
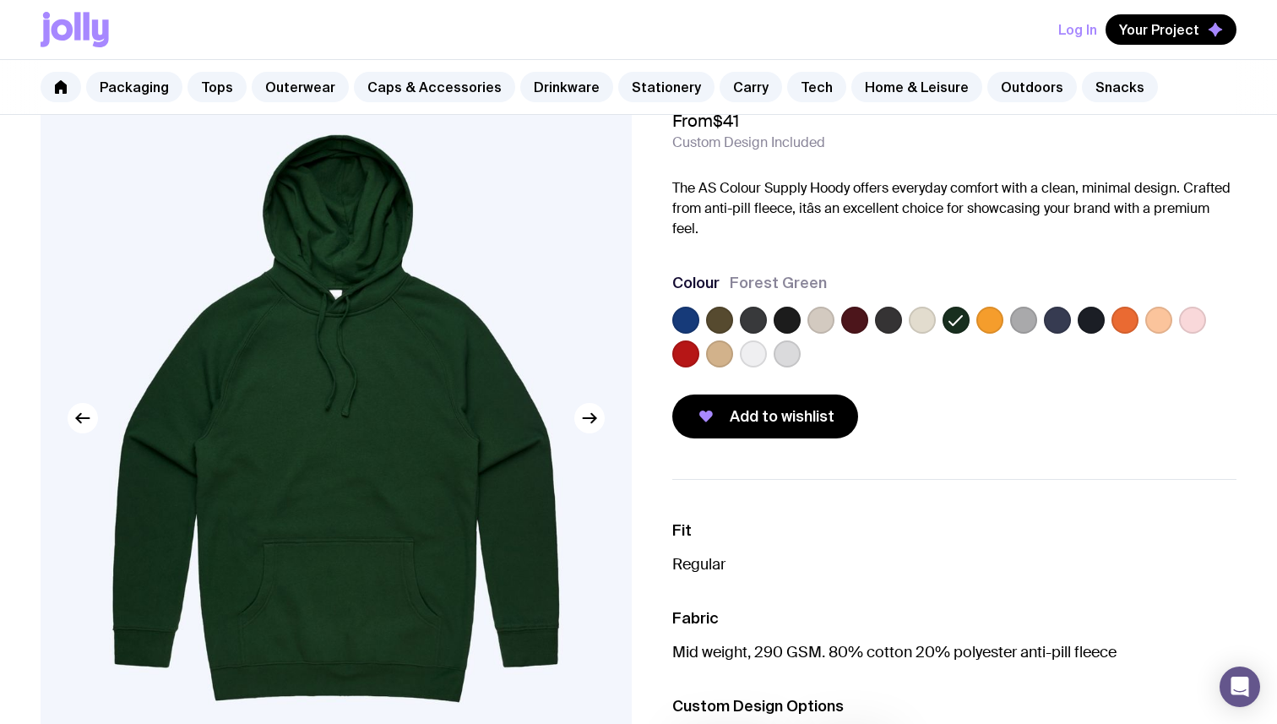
scroll to position [0, 0]
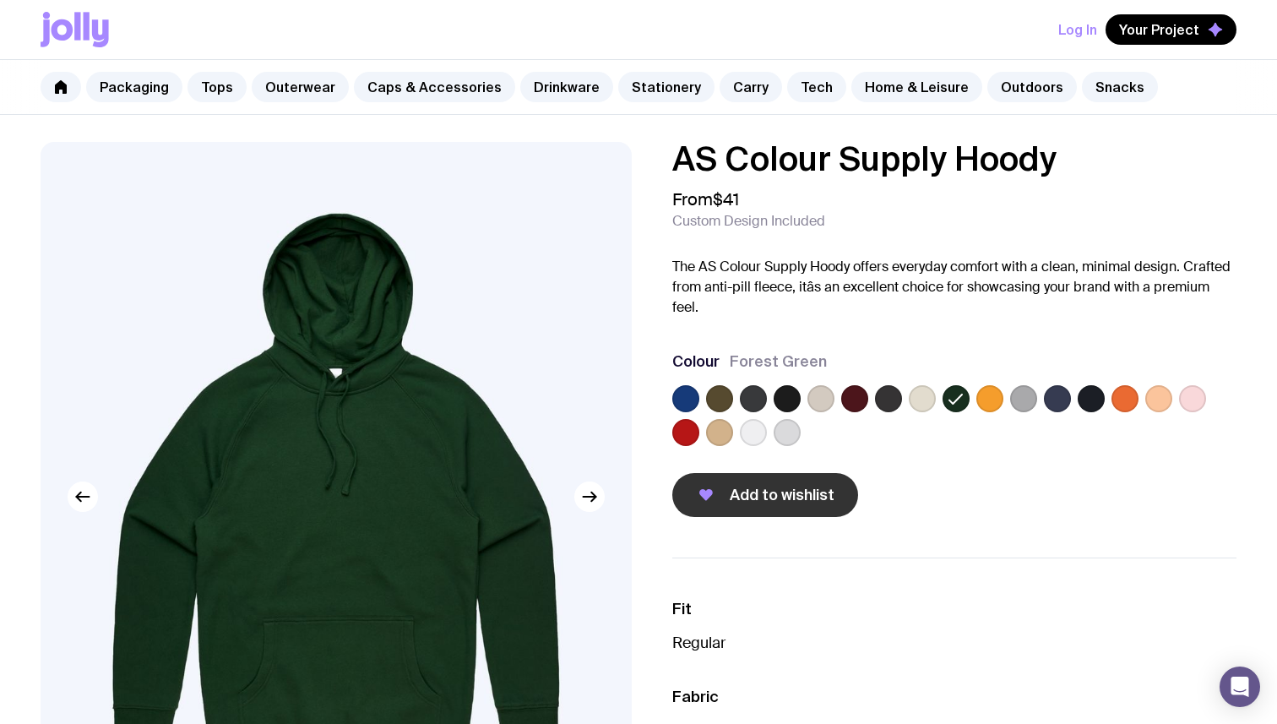
click at [761, 497] on span "Add to wishlist" at bounding box center [782, 495] width 105 height 20
